Goal: Task Accomplishment & Management: Use online tool/utility

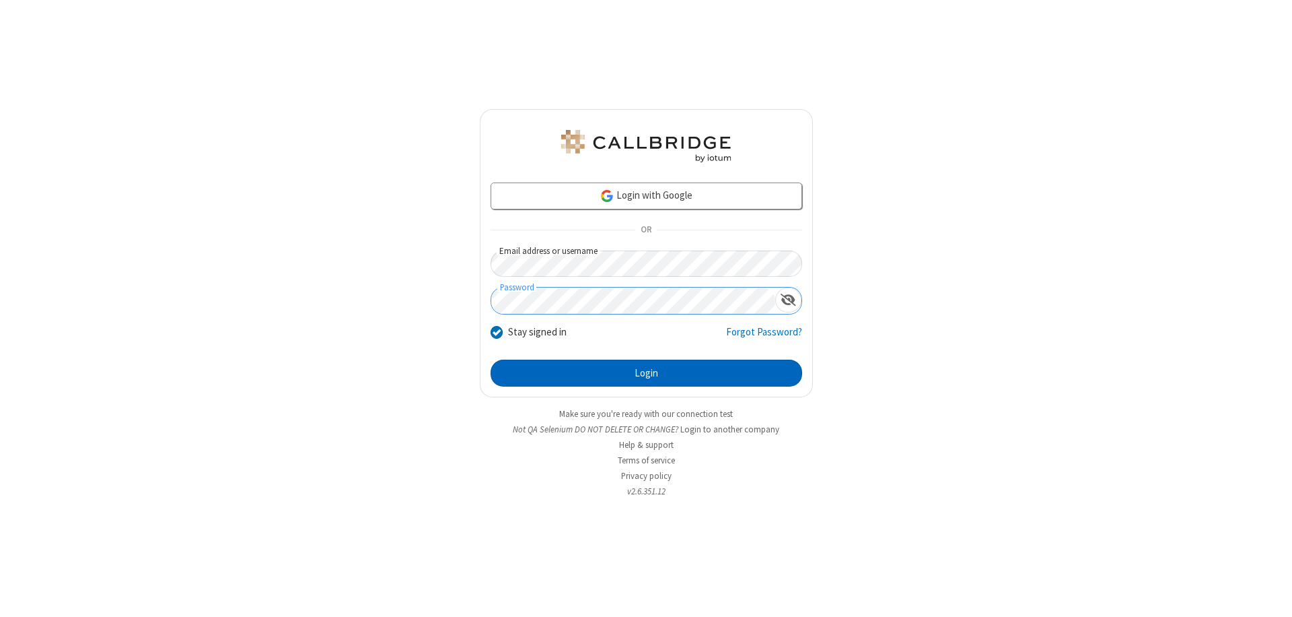
click at [646, 373] on button "Login" at bounding box center [647, 372] width 312 height 27
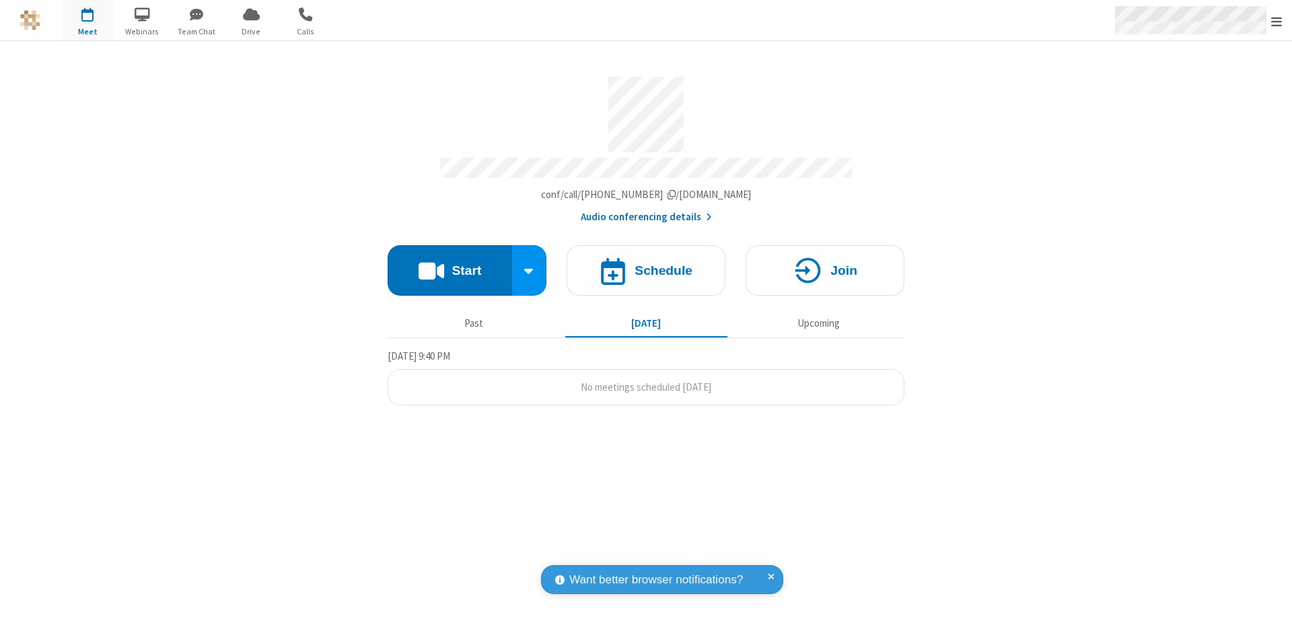
click at [1277, 21] on span "Open menu" at bounding box center [1277, 21] width 11 height 13
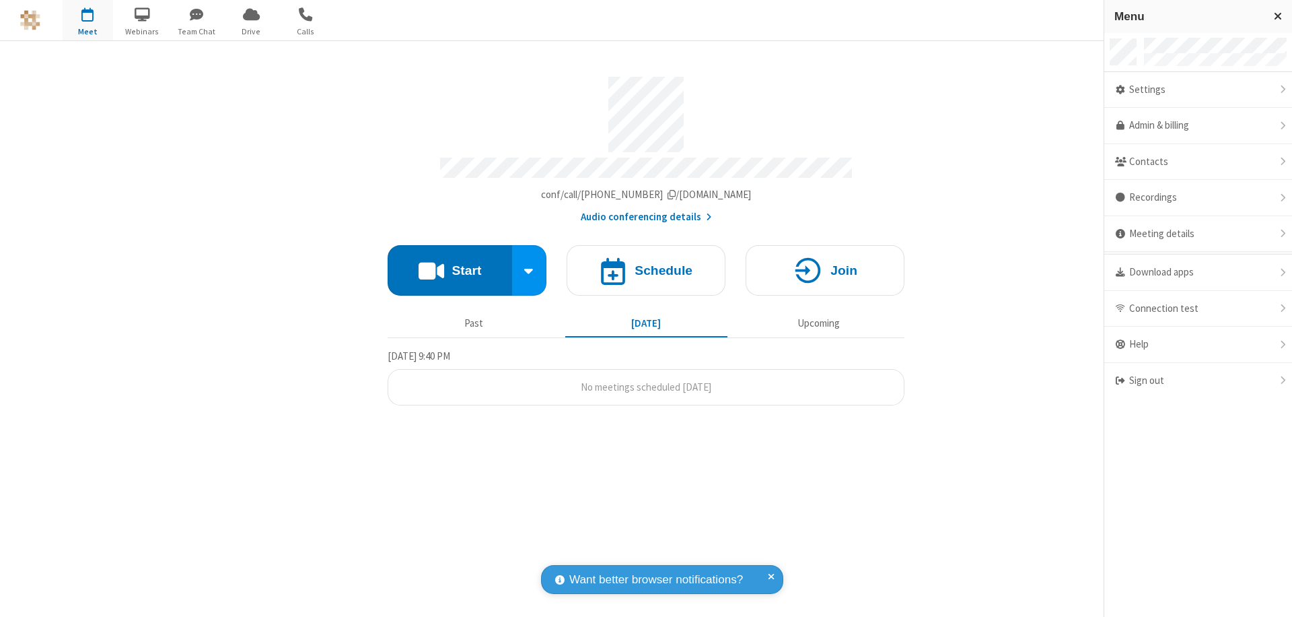
click at [88, 20] on span "button" at bounding box center [88, 14] width 50 height 23
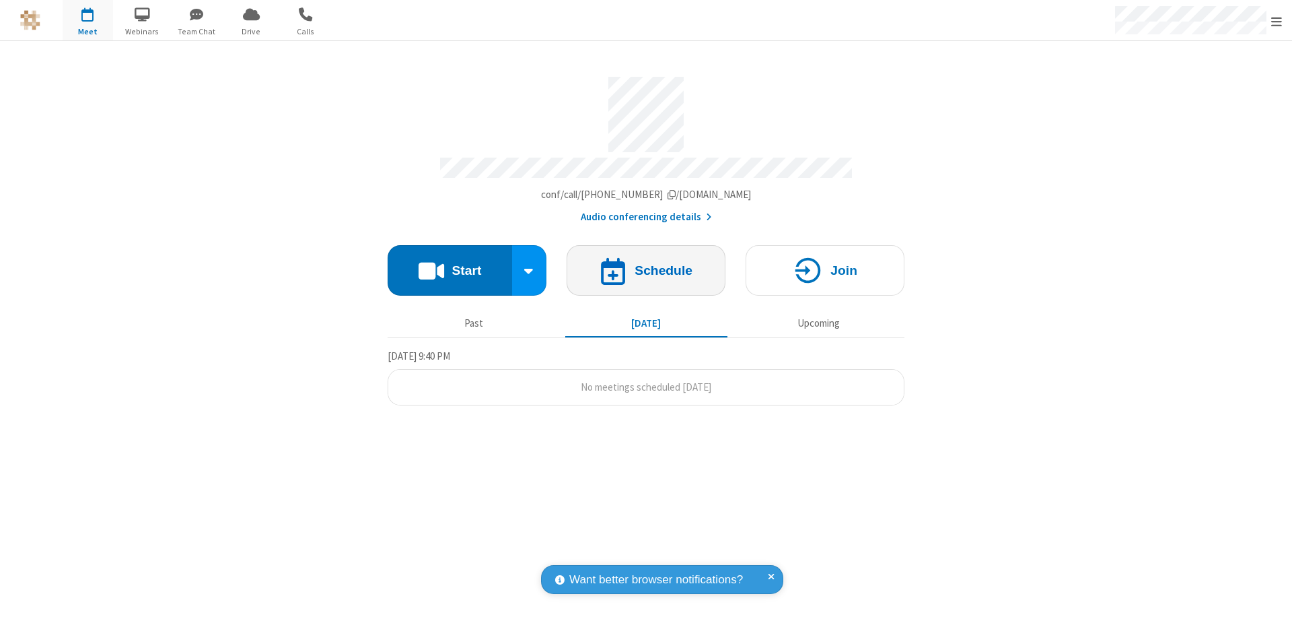
click at [646, 264] on h4 "Schedule" at bounding box center [664, 270] width 58 height 13
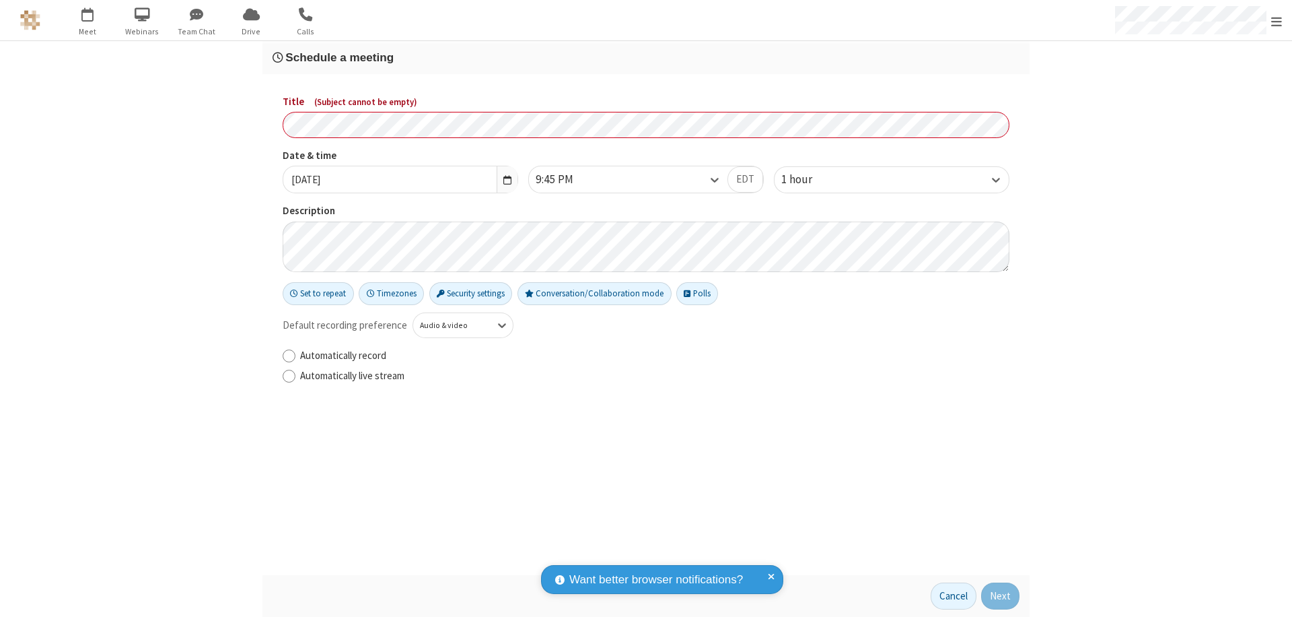
click at [646, 57] on h3 "Schedule a meeting" at bounding box center [646, 57] width 747 height 13
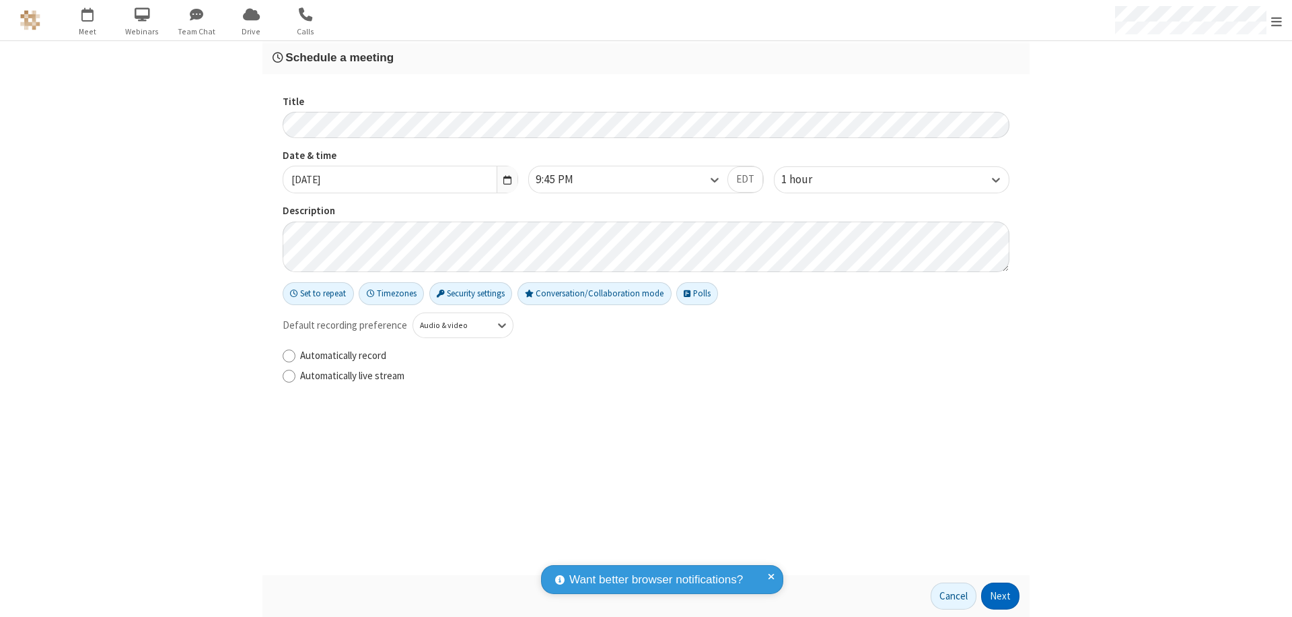
click at [1001, 596] on button "Next" at bounding box center [1000, 595] width 38 height 27
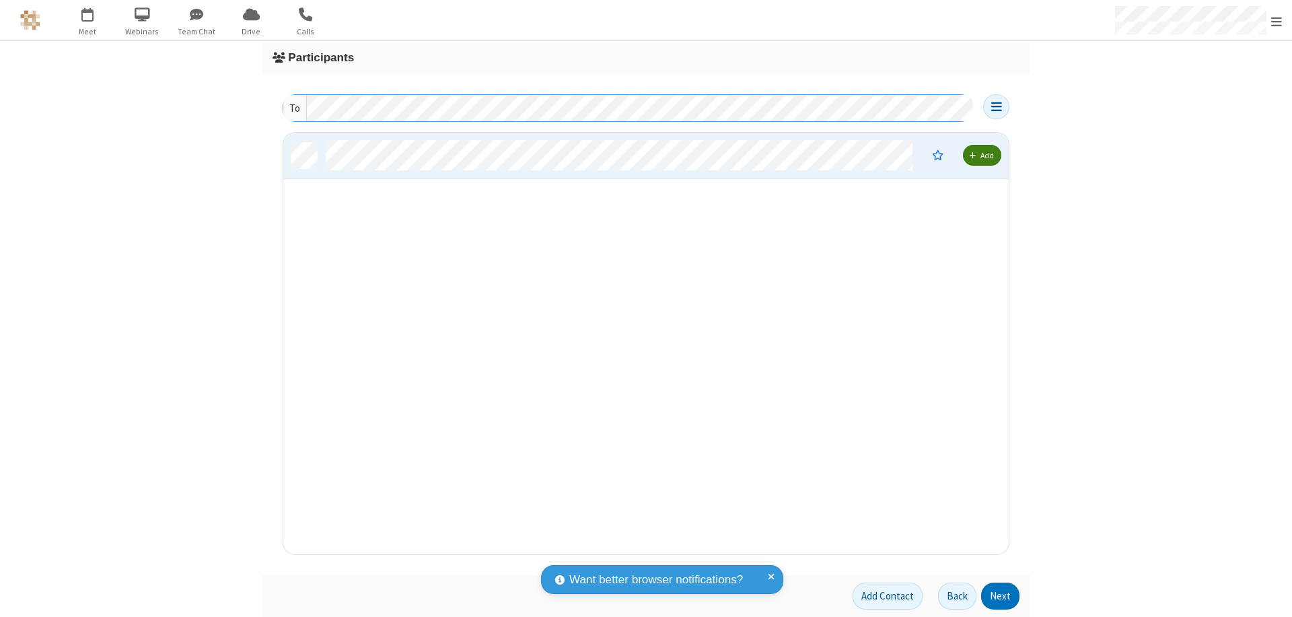
scroll to position [411, 716]
click at [1001, 596] on button "Next" at bounding box center [1000, 595] width 38 height 27
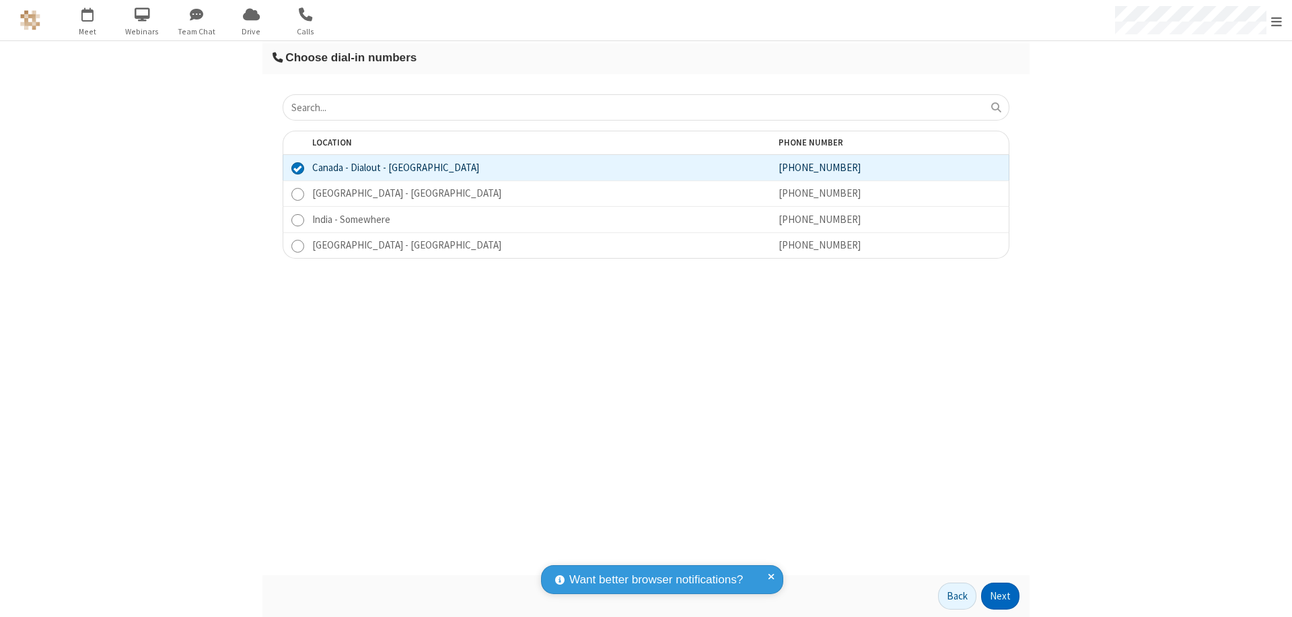
click at [1001, 596] on button "Next" at bounding box center [1000, 595] width 38 height 27
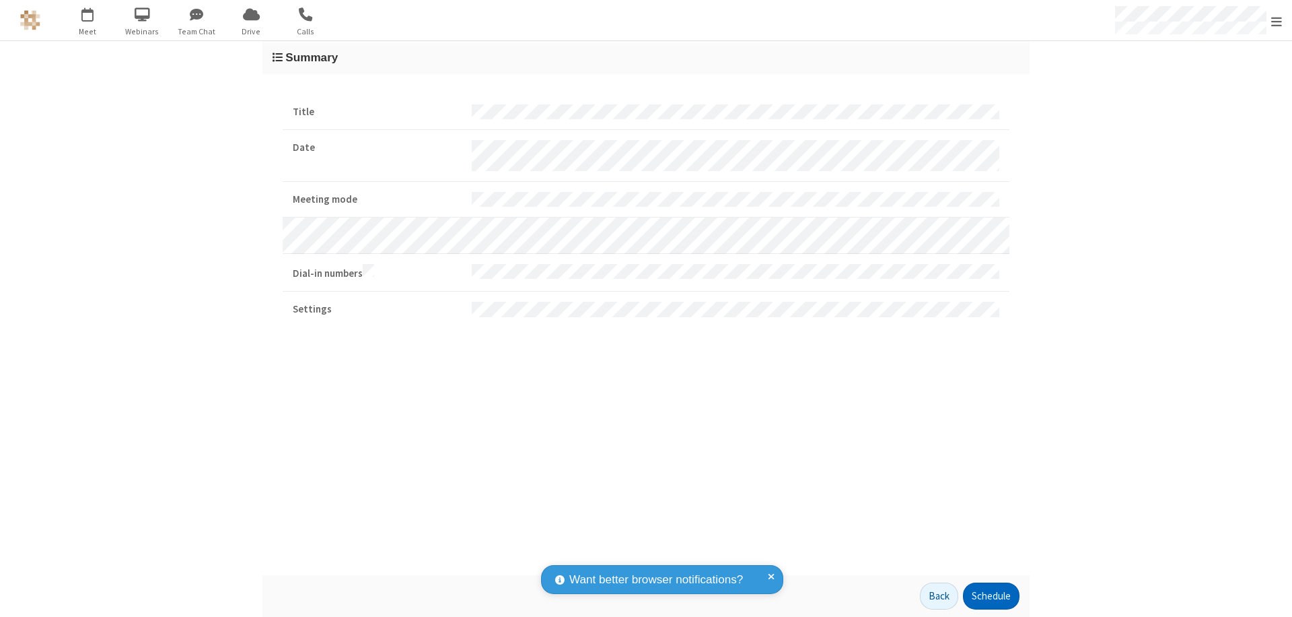
click at [991, 596] on button "Schedule" at bounding box center [991, 595] width 57 height 27
